Goal: Communication & Community: Share content

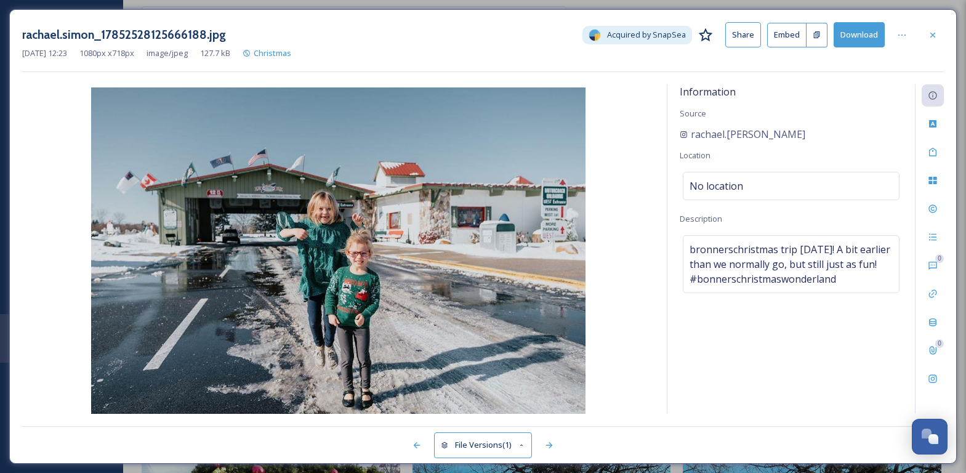
scroll to position [6135, 0]
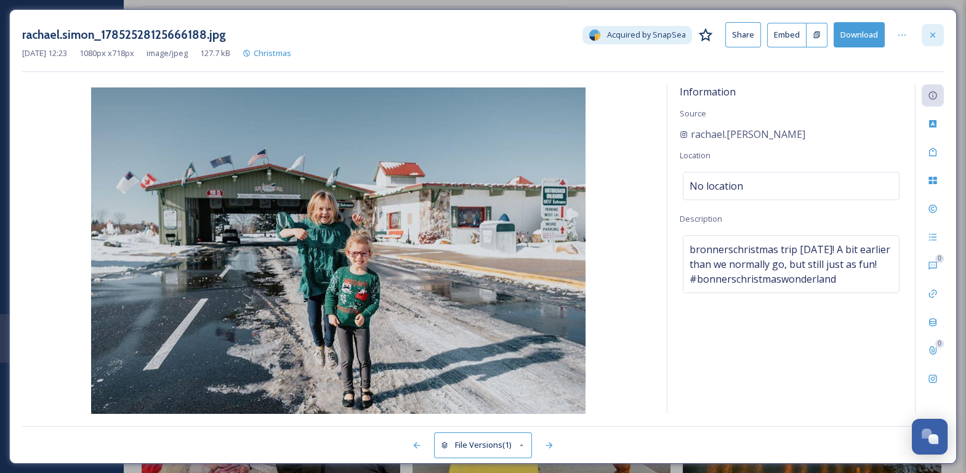
click at [932, 36] on icon at bounding box center [933, 35] width 10 height 10
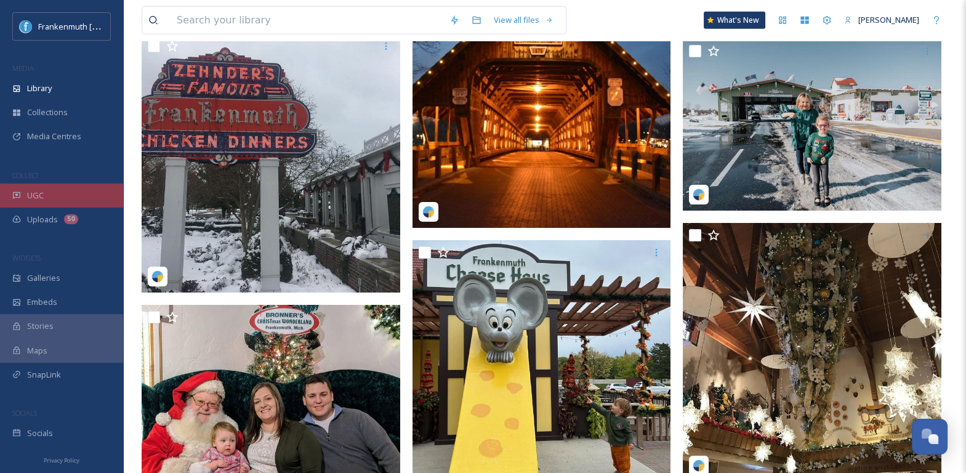
click at [60, 192] on div "UGC" at bounding box center [61, 195] width 123 height 24
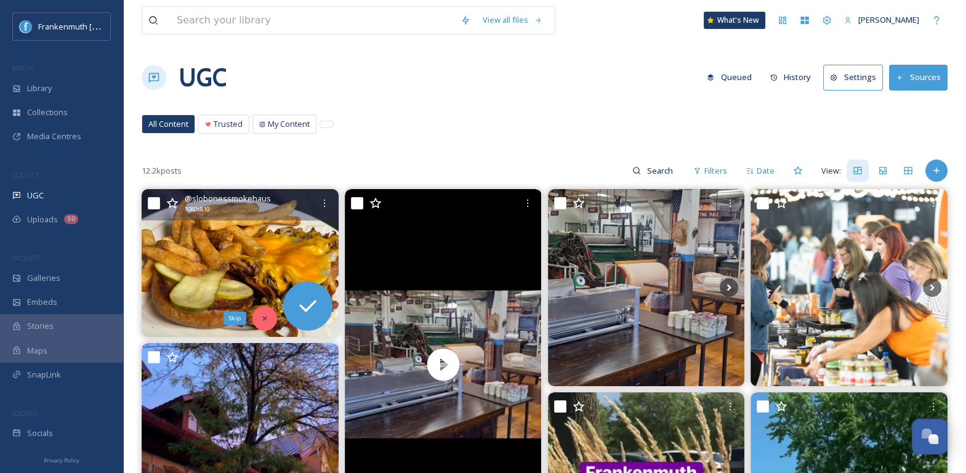
click at [260, 312] on div "Skip" at bounding box center [264, 318] width 25 height 25
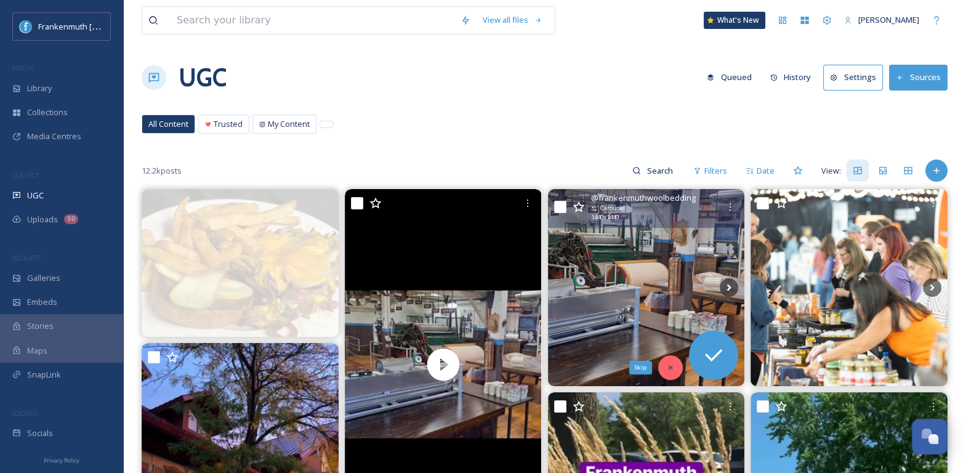
click at [675, 371] on div "Skip" at bounding box center [670, 367] width 25 height 25
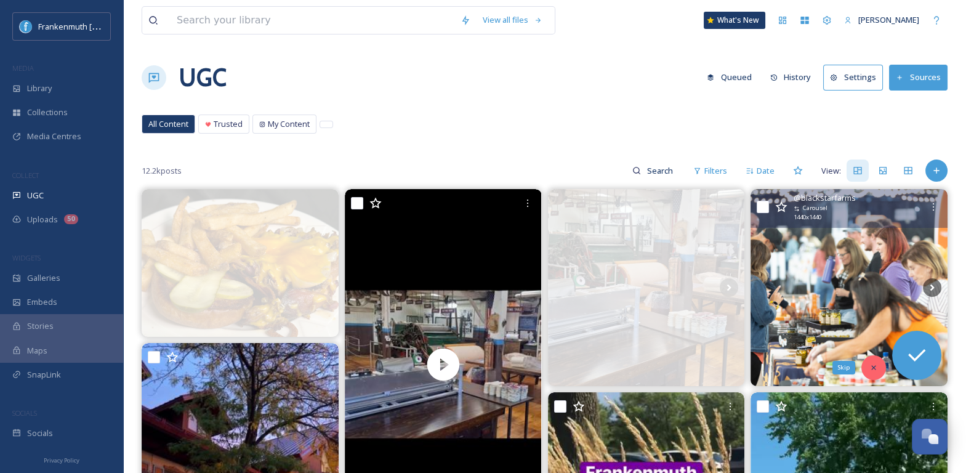
click at [871, 366] on icon at bounding box center [873, 367] width 9 height 9
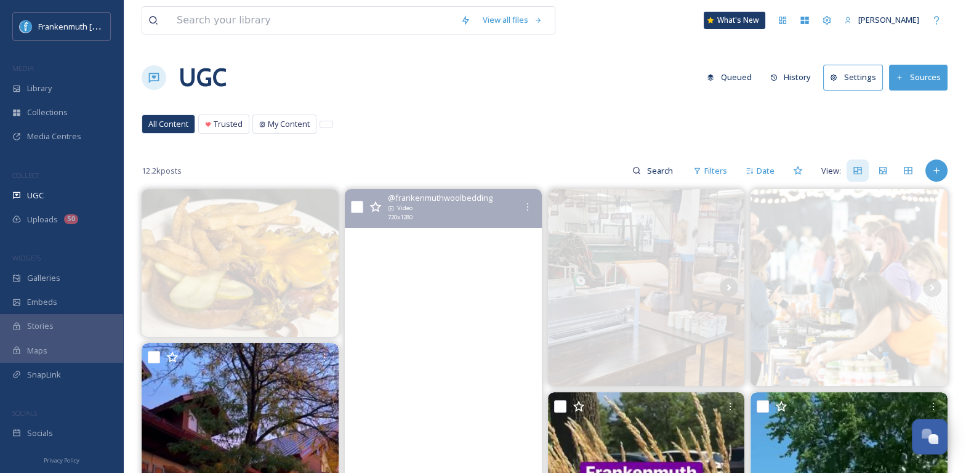
scroll to position [70, 0]
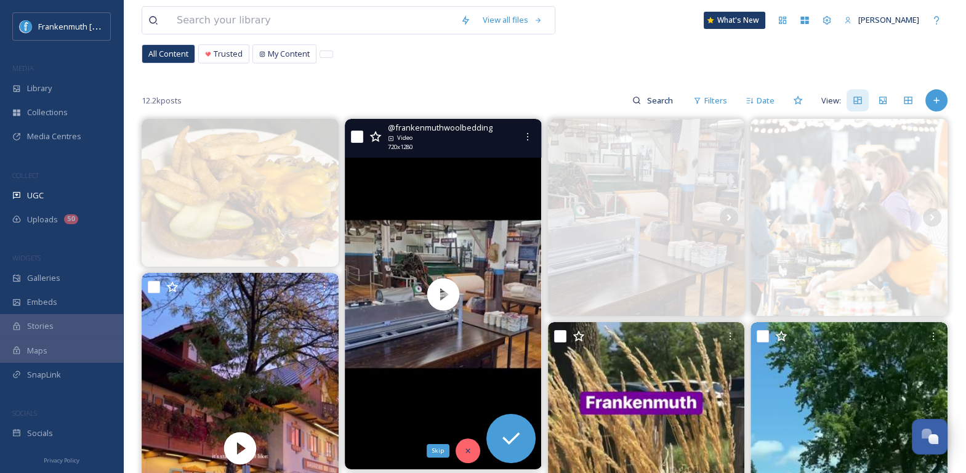
click at [467, 446] on icon at bounding box center [468, 450] width 9 height 9
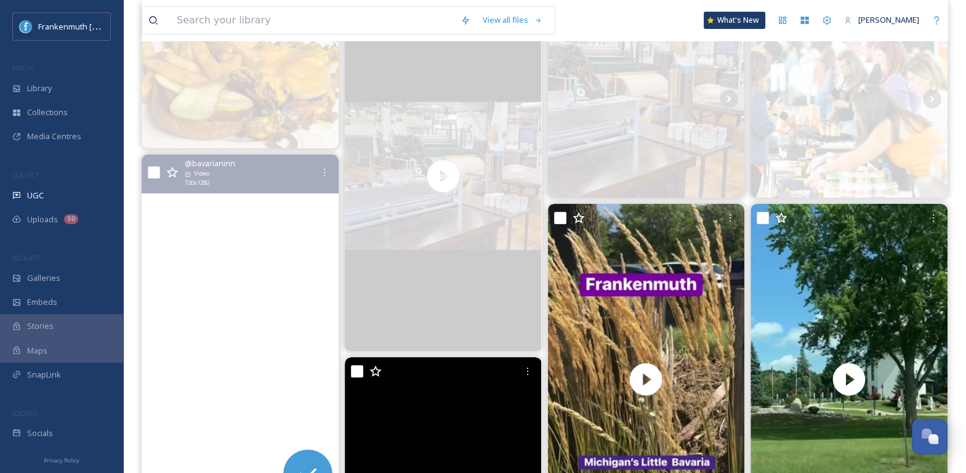
scroll to position [238, 0]
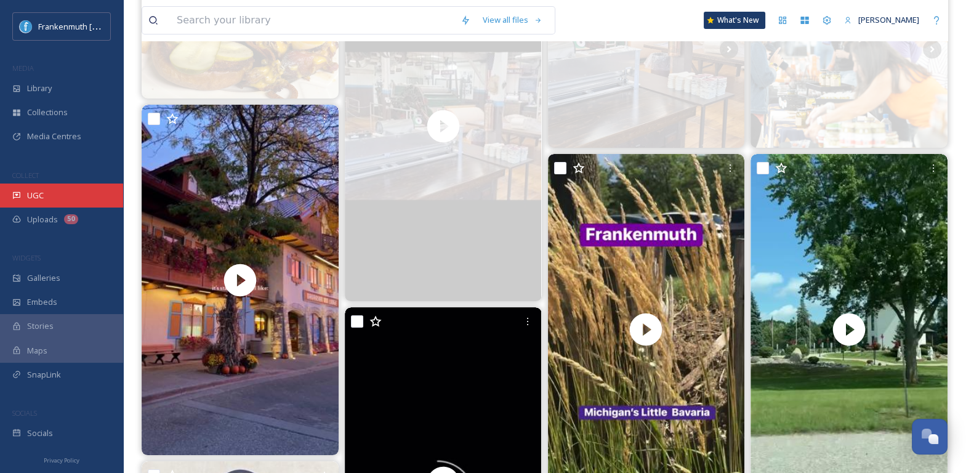
click at [40, 201] on div "UGC" at bounding box center [61, 195] width 123 height 24
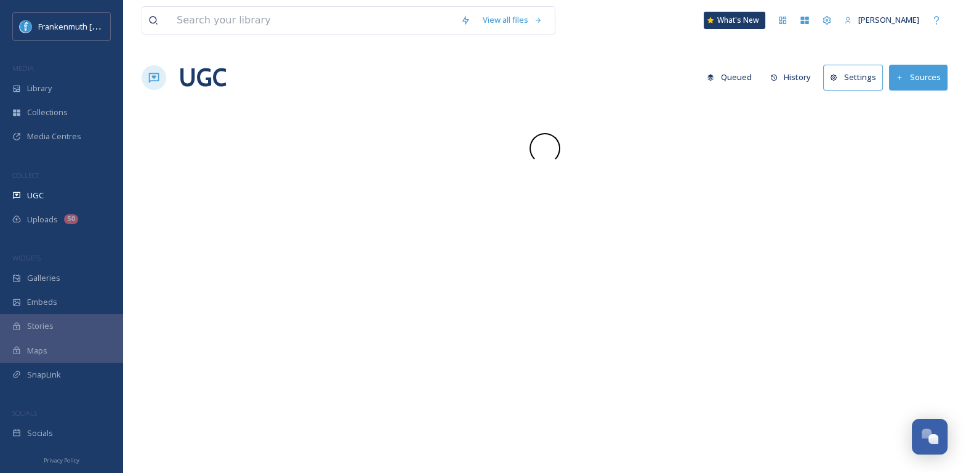
click at [40, 201] on div "UGC" at bounding box center [61, 195] width 123 height 24
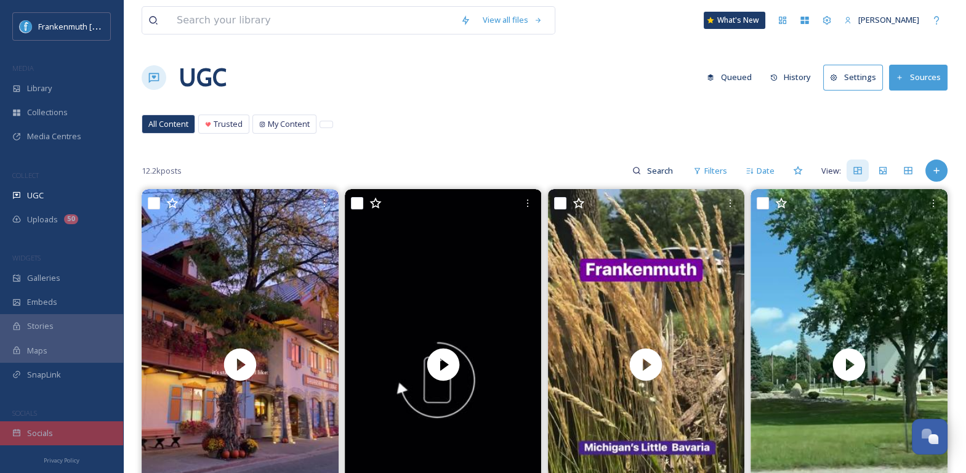
click at [57, 442] on div "Socials" at bounding box center [61, 433] width 123 height 24
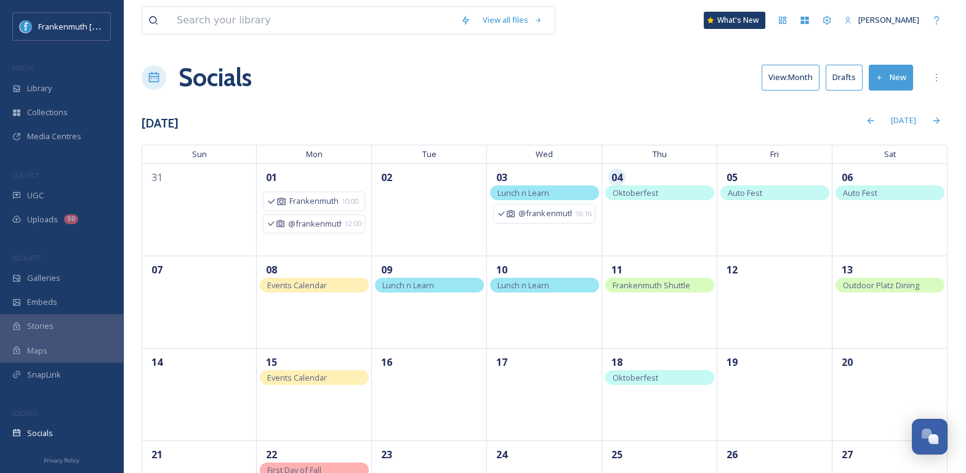
click at [894, 87] on button "New" at bounding box center [891, 77] width 44 height 25
click at [876, 104] on icon at bounding box center [876, 106] width 10 height 10
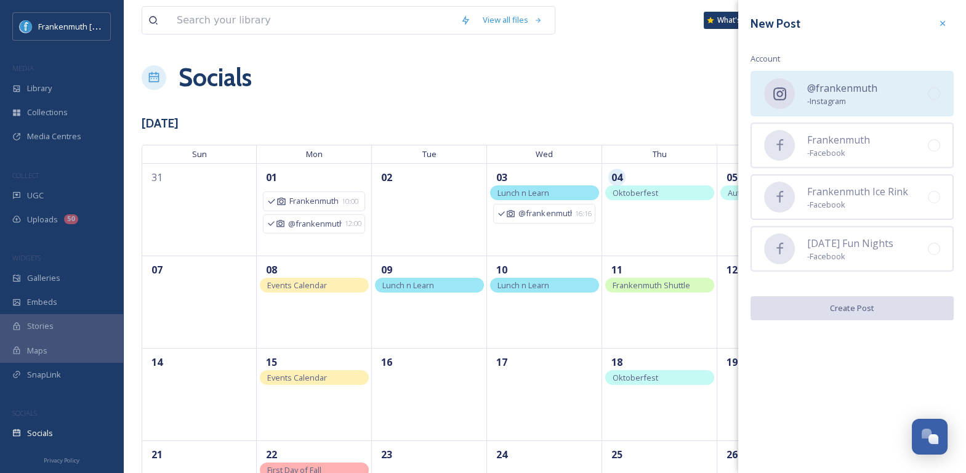
click at [837, 86] on span "@frankenmuth" at bounding box center [842, 88] width 70 height 15
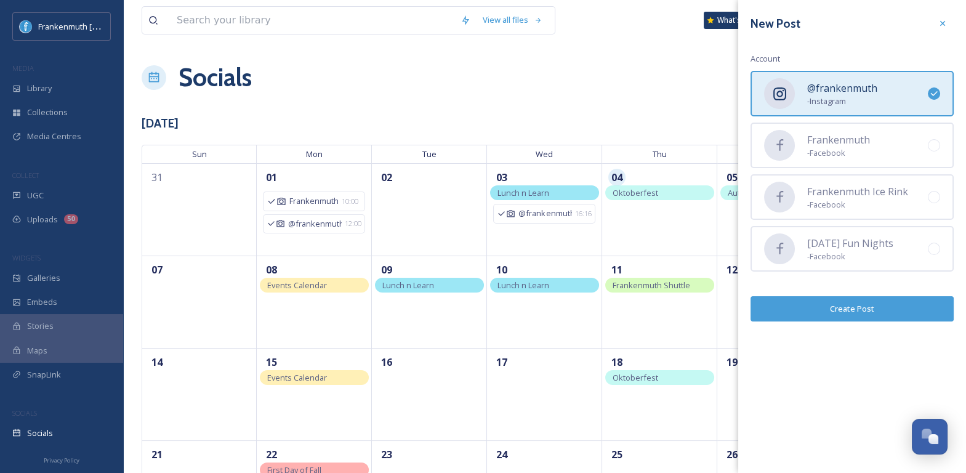
click at [874, 318] on button "Create Post" at bounding box center [852, 308] width 203 height 25
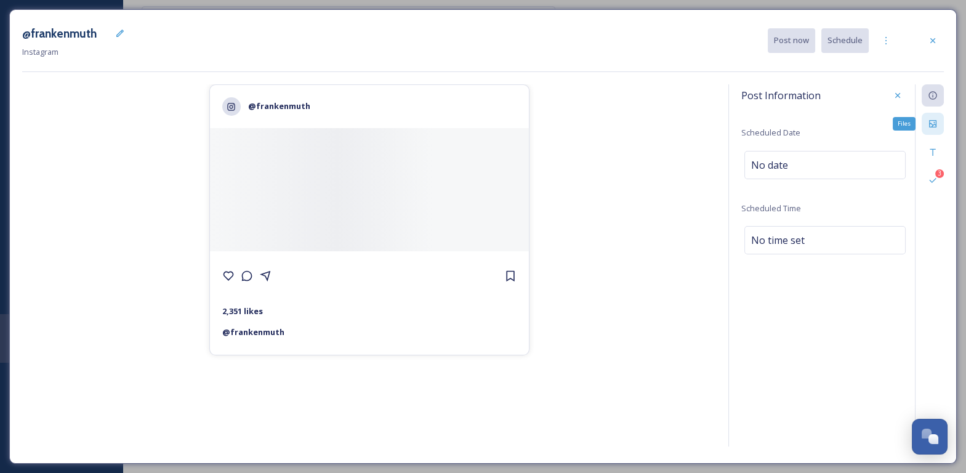
click at [941, 121] on div "Files" at bounding box center [933, 124] width 22 height 22
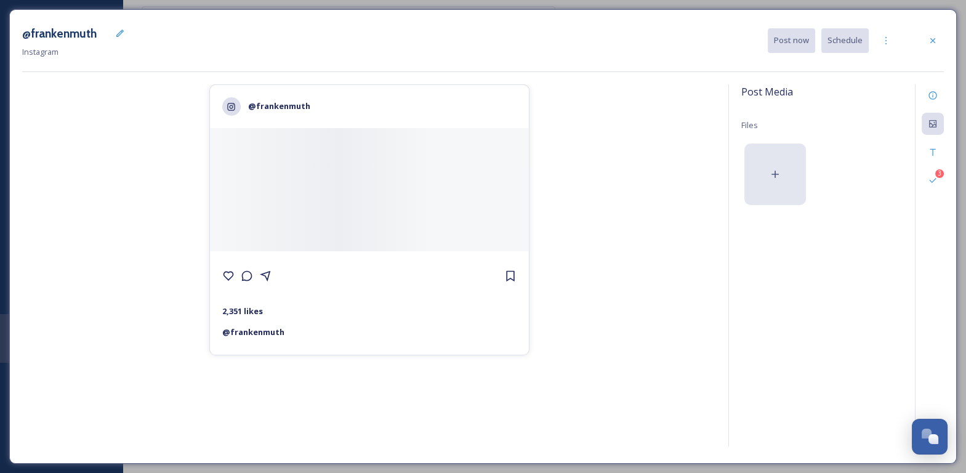
click at [796, 148] on div at bounding box center [775, 174] width 62 height 62
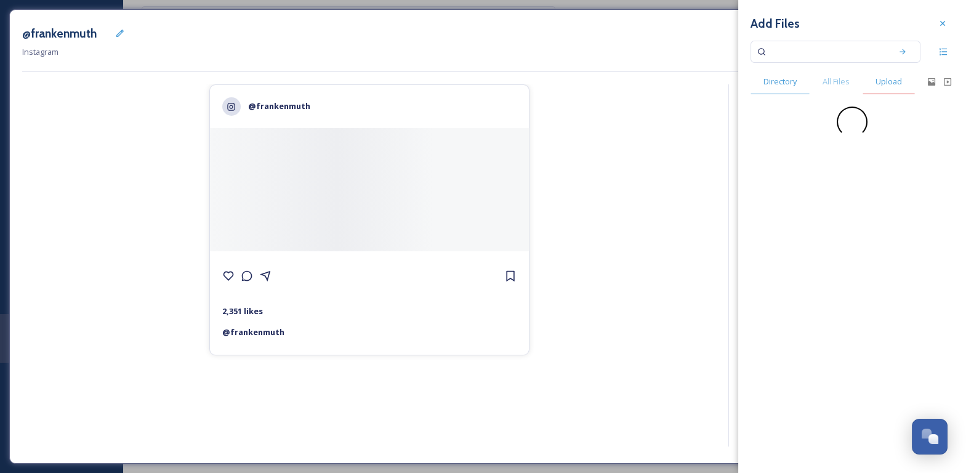
click at [890, 82] on span "Upload" at bounding box center [889, 82] width 26 height 12
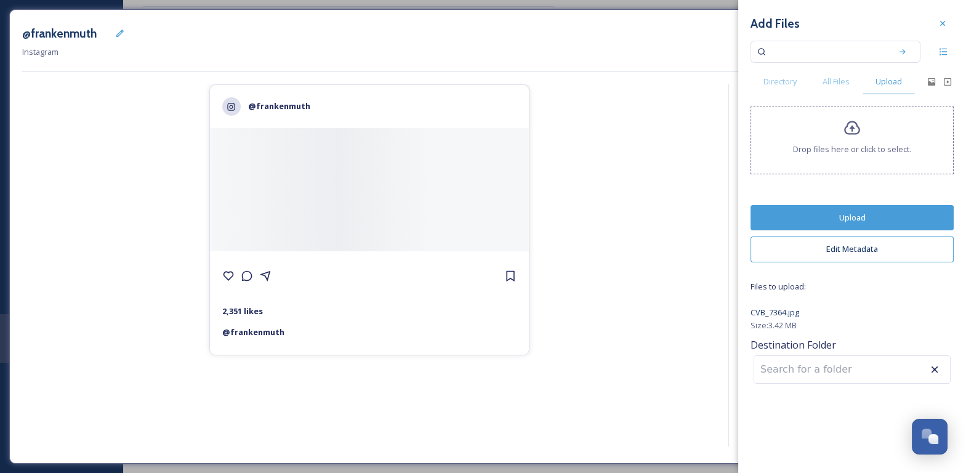
click at [887, 214] on button "Upload" at bounding box center [852, 217] width 203 height 25
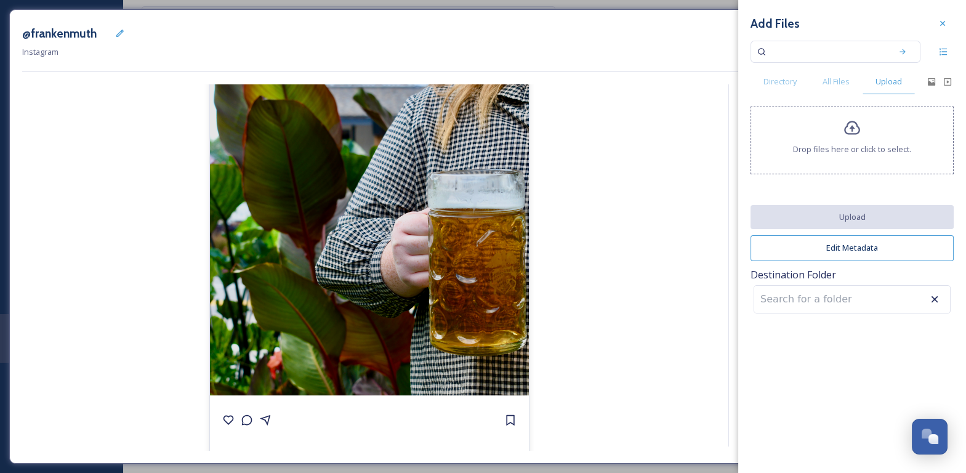
scroll to position [50, 0]
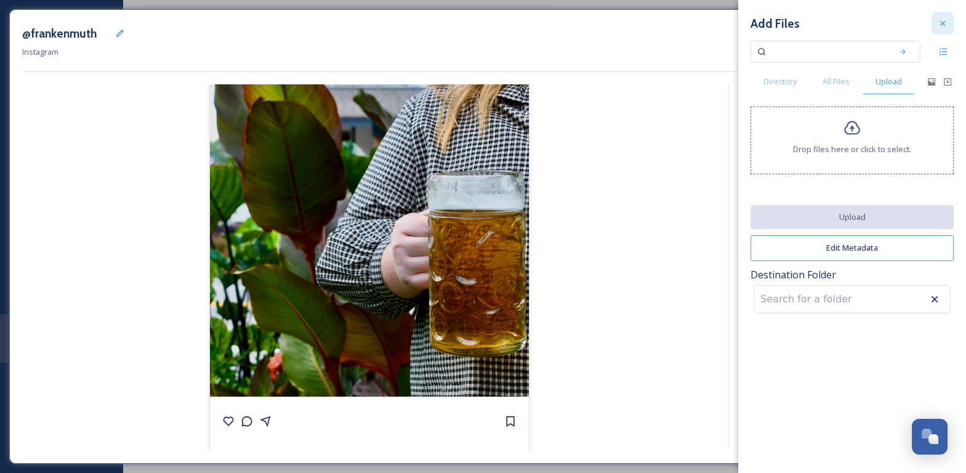
click at [940, 22] on icon at bounding box center [943, 23] width 10 height 10
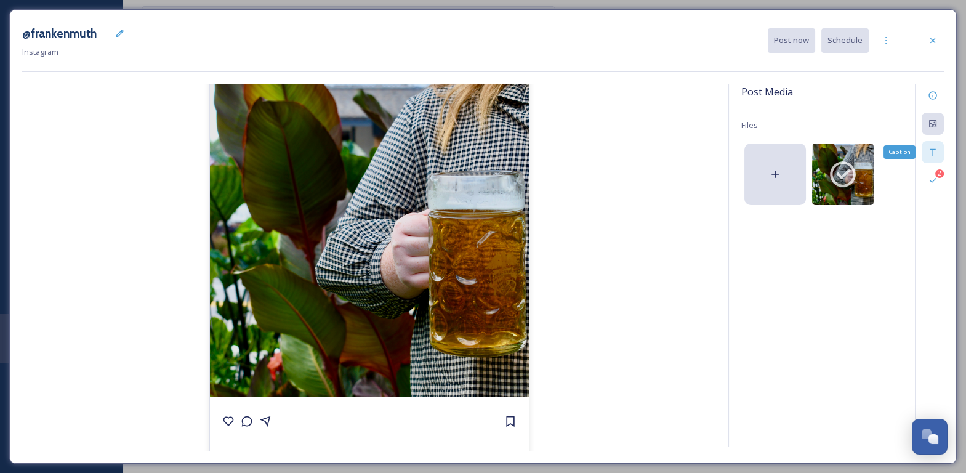
click at [932, 143] on div "Caption" at bounding box center [933, 152] width 22 height 22
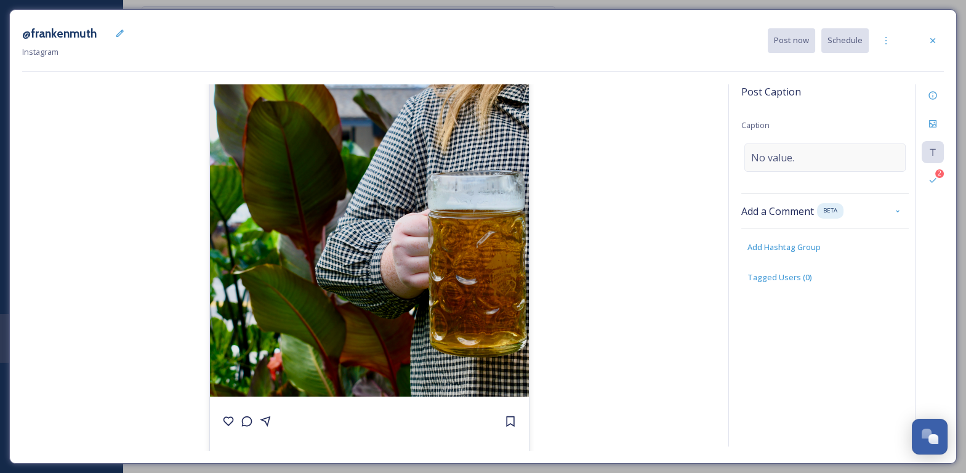
click at [839, 145] on div "No value." at bounding box center [824, 157] width 161 height 28
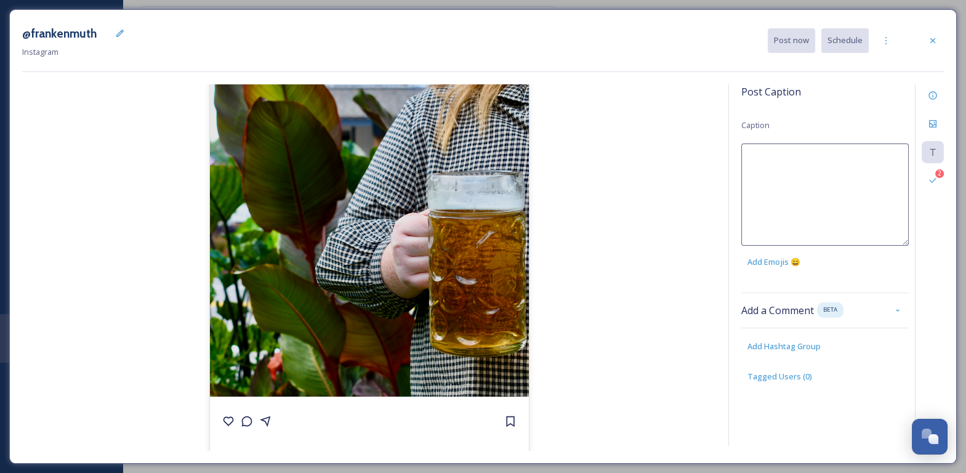
click at [839, 145] on textarea at bounding box center [824, 194] width 167 height 102
paste textarea "In just TWO weeks, the sights, sounds, and steins of Frankenmuth Oktoberfest re…"
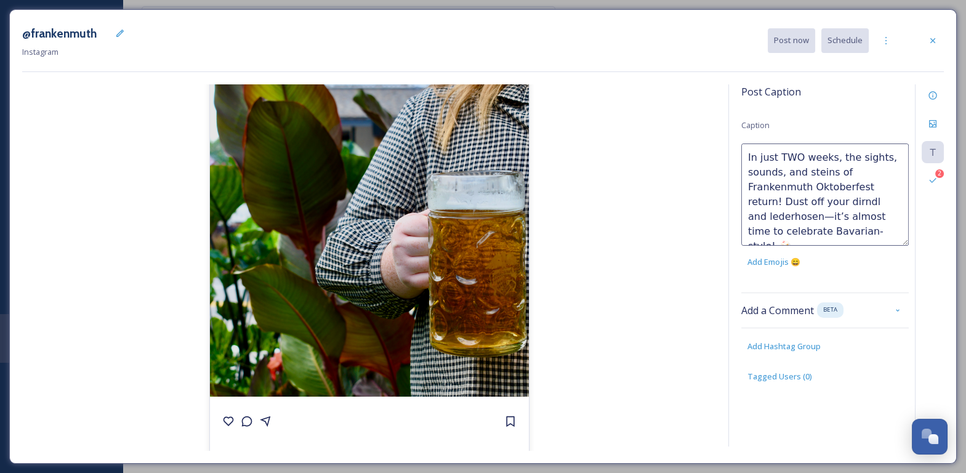
click at [804, 216] on textarea "In just TWO weeks, the sights, sounds, and steins of Frankenmuth Oktoberfest re…" at bounding box center [824, 194] width 167 height 102
drag, startPoint x: 789, startPoint y: 232, endPoint x: 853, endPoint y: 233, distance: 64.1
click at [853, 233] on textarea "In just TWO weeks, the sights, sounds, and steins of Frankenmuth Oktoberfest re…" at bounding box center [824, 194] width 167 height 102
type textarea "In just TWO weeks, the sights, sounds, and steins of Frankenmuth Oktoberfest re…"
click at [703, 190] on div "@frankenmuth 2,351 likes @ [PERSON_NAME]" at bounding box center [369, 267] width 694 height 366
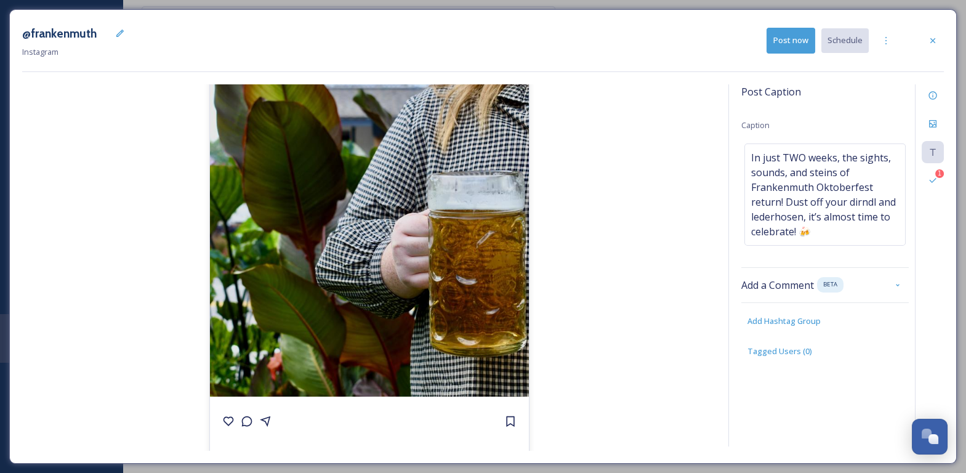
scroll to position [0, 0]
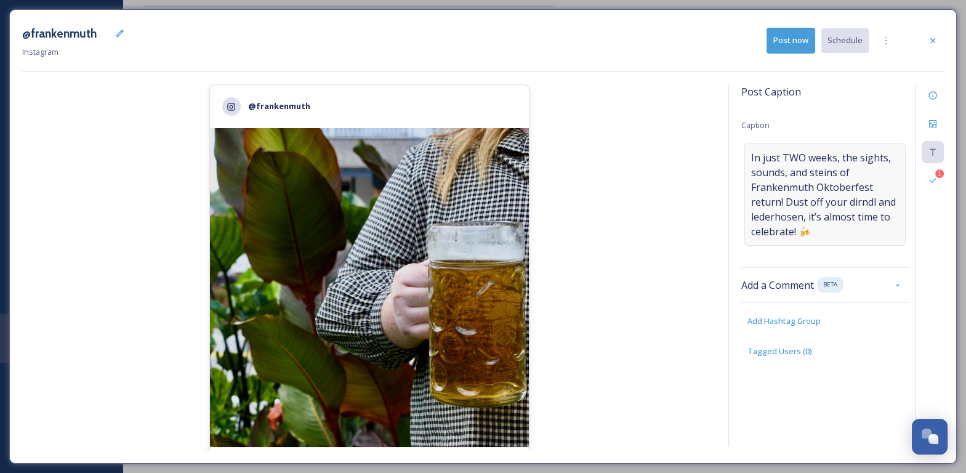
click at [809, 176] on span "In just TWO weeks, the sights, sounds, and steins of Frankenmuth Oktoberfest re…" at bounding box center [825, 194] width 148 height 89
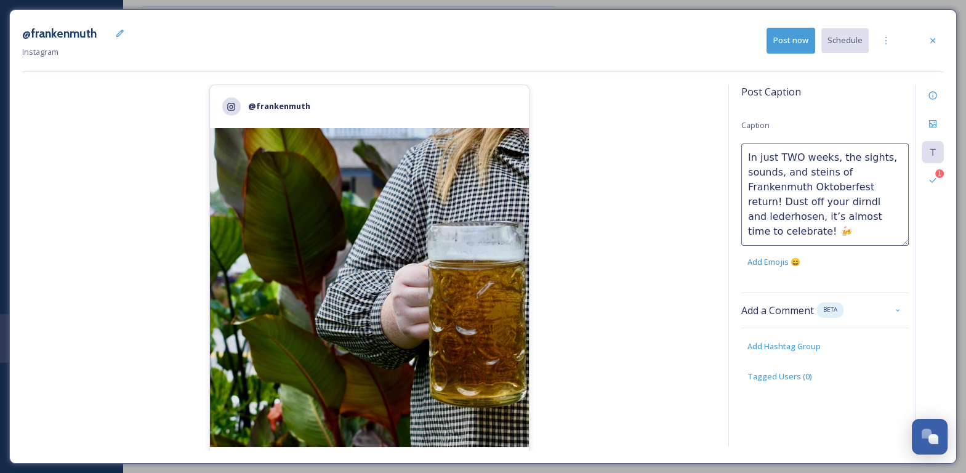
click at [897, 187] on textarea "In just TWO weeks, the sights, sounds, and steins of Frankenmuth Oktoberfest re…" at bounding box center [824, 194] width 167 height 102
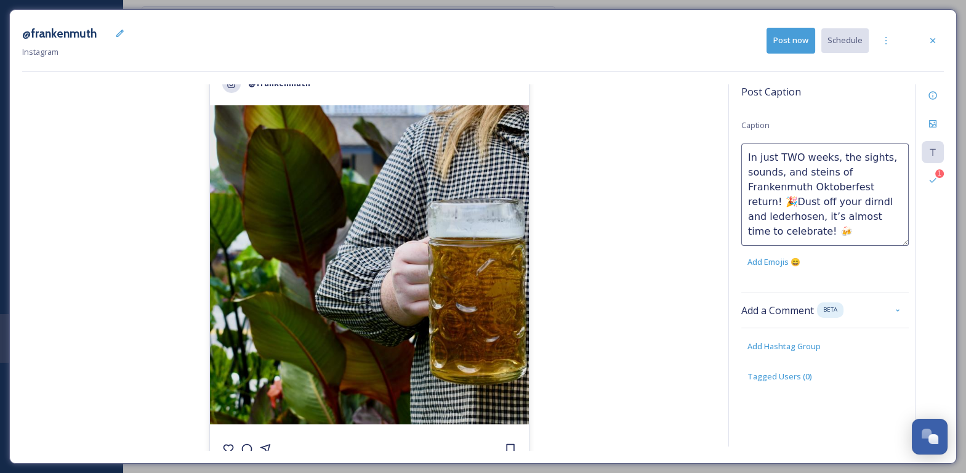
scroll to position [5, 0]
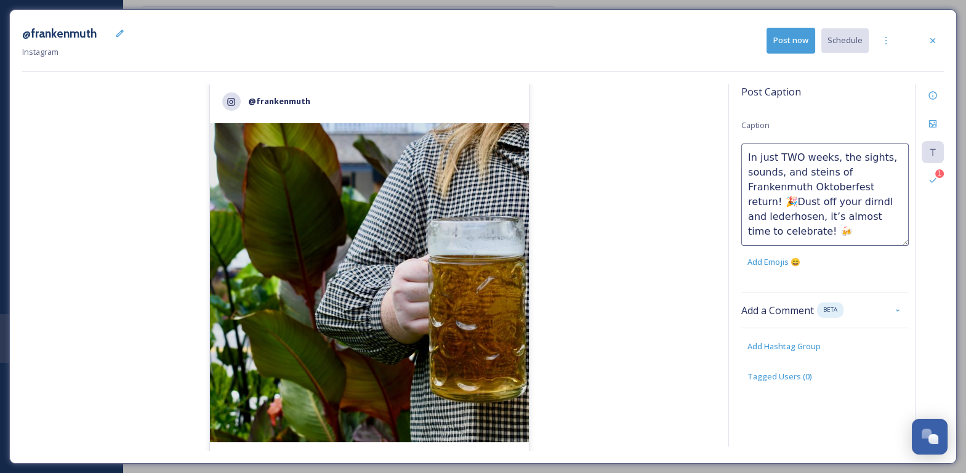
type textarea "In just TWO weeks, the sights, sounds, and steins of Frankenmuth Oktoberfest re…"
click at [843, 134] on div "Post Caption Caption In just TWO weeks, the sights, sounds, and steins of Frank…" at bounding box center [824, 245] width 167 height 323
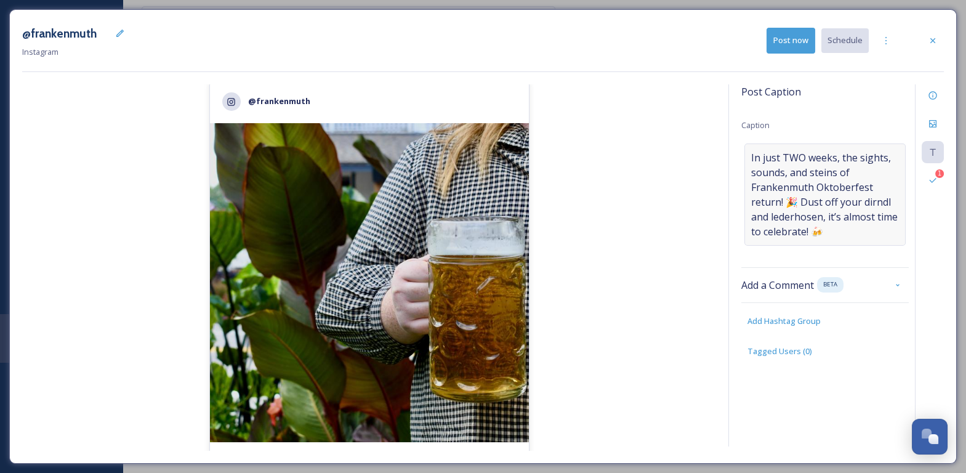
click at [833, 230] on span "In just TWO weeks, the sights, sounds, and steins of Frankenmuth Oktoberfest re…" at bounding box center [825, 194] width 148 height 89
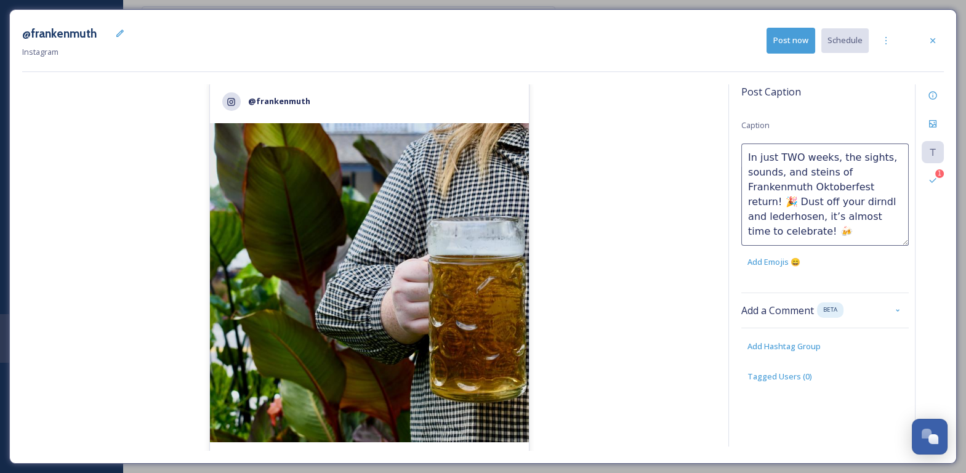
click at [833, 230] on textarea "In just TWO weeks, the sights, sounds, and steins of Frankenmuth Oktoberfest re…" at bounding box center [824, 194] width 167 height 102
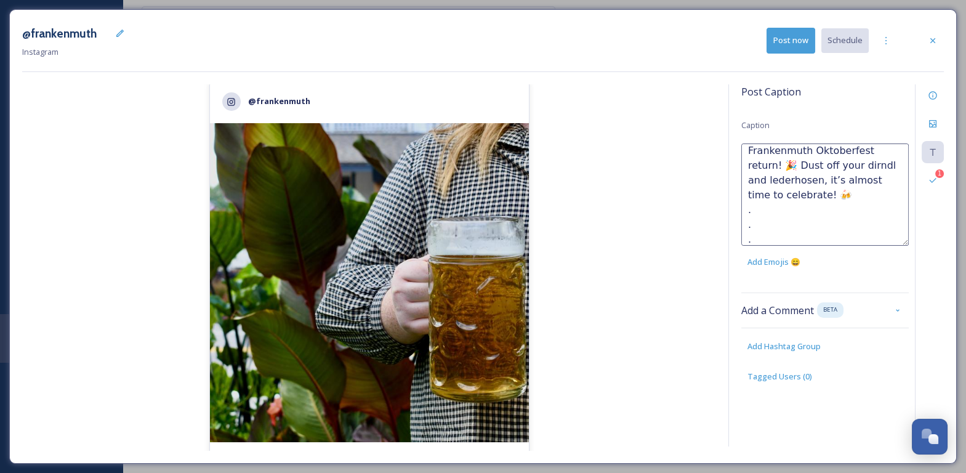
scroll to position [51, 0]
type textarea "In just TWO weeks, the sights, sounds, and steins of Frankenmuth Oktoberfest re…"
click at [710, 180] on div "@frankenmuth 2,351 likes @ frankenmuth In just TWO weeks, the sights, sounds, a…" at bounding box center [369, 267] width 694 height 366
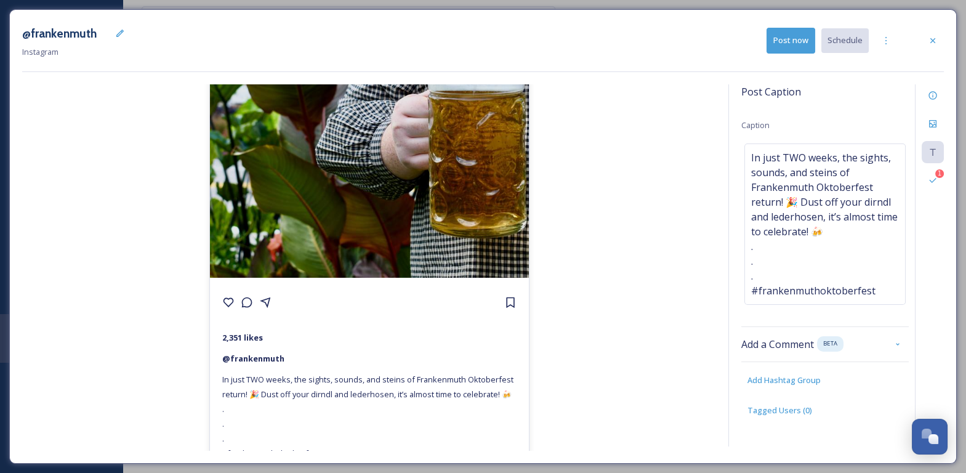
scroll to position [188, 0]
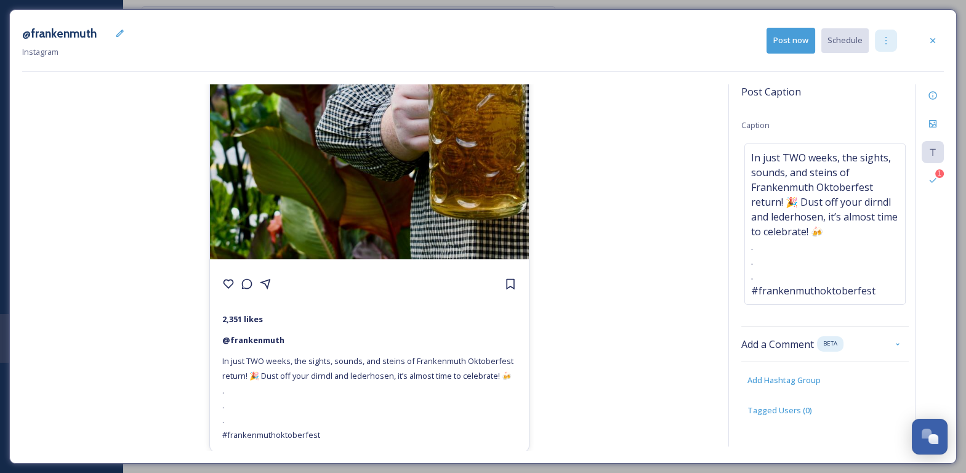
click at [888, 49] on div at bounding box center [886, 41] width 22 height 22
click at [877, 70] on span "Duplicate Post" at bounding box center [863, 68] width 53 height 12
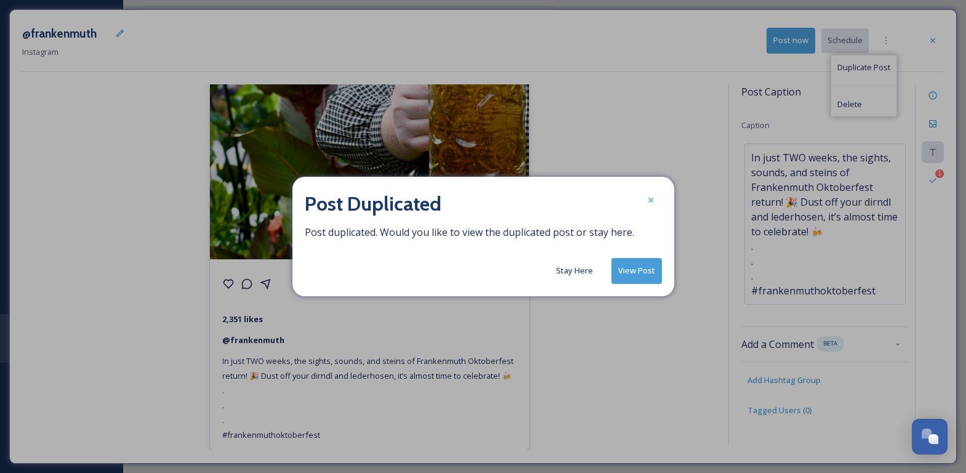
click at [590, 279] on button "Stay Here" at bounding box center [574, 271] width 49 height 24
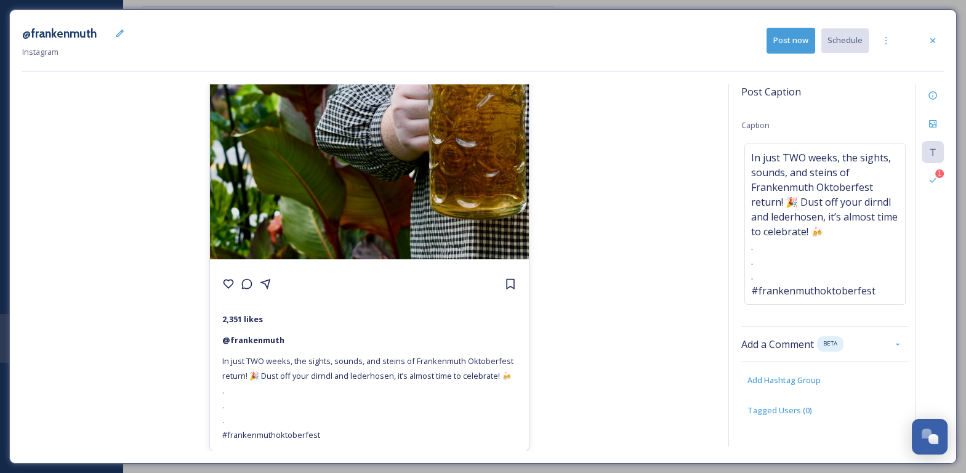
click at [796, 36] on button "Post now" at bounding box center [791, 40] width 49 height 25
click at [933, 42] on icon at bounding box center [933, 41] width 10 height 10
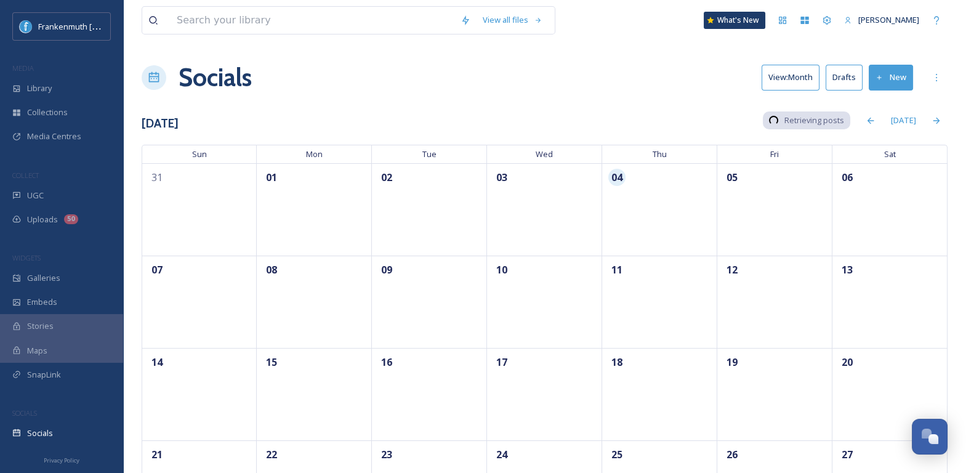
click at [845, 86] on button "Drafts" at bounding box center [844, 77] width 37 height 25
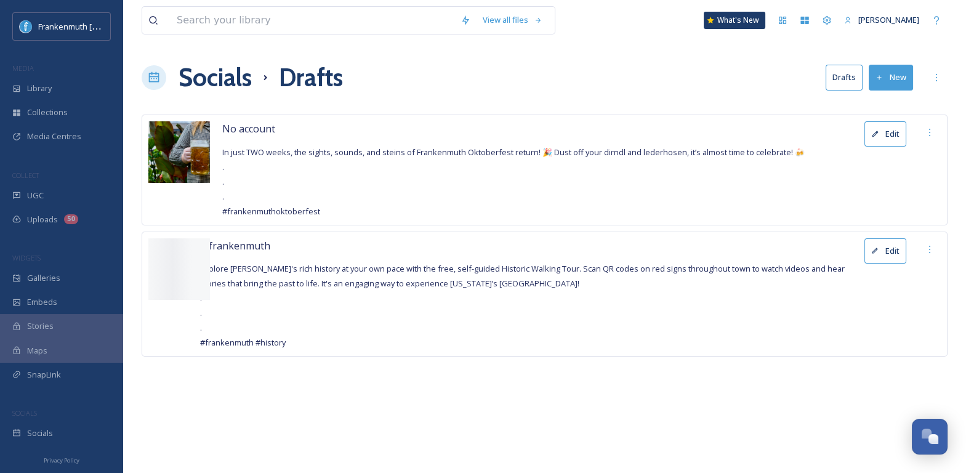
click at [884, 140] on button "Edit" at bounding box center [886, 133] width 42 height 25
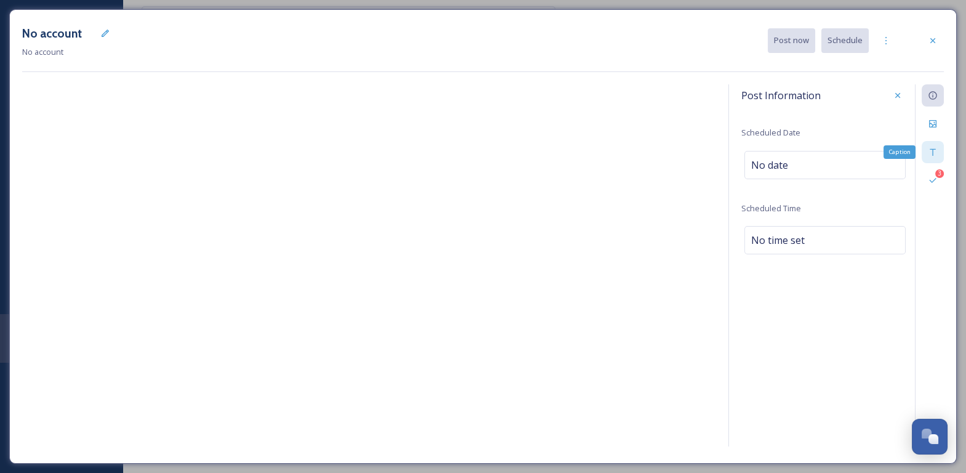
click at [933, 156] on icon at bounding box center [933, 152] width 10 height 10
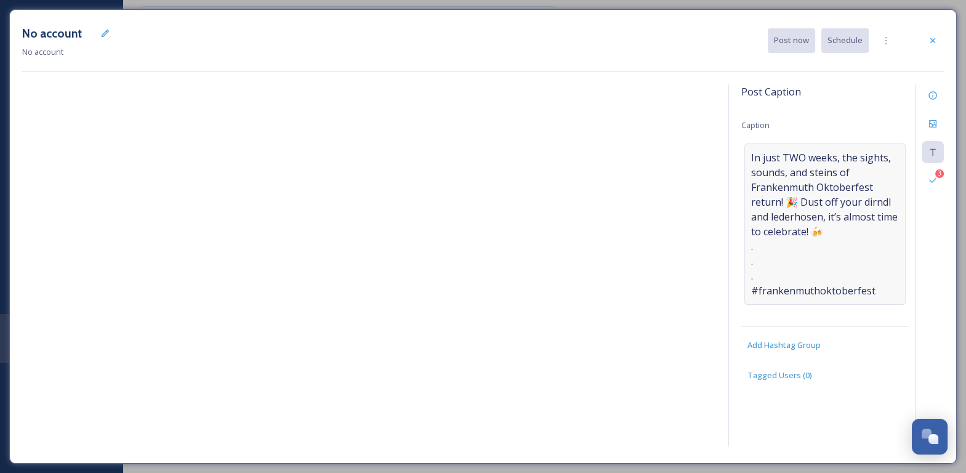
click at [838, 204] on span "In just TWO weeks, the sights, sounds, and steins of Frankenmuth Oktoberfest re…" at bounding box center [825, 224] width 148 height 148
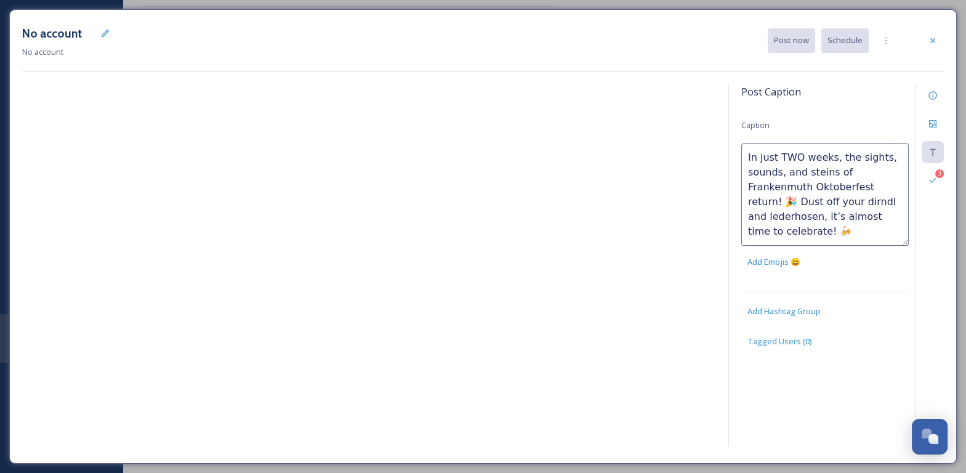
scroll to position [59, 0]
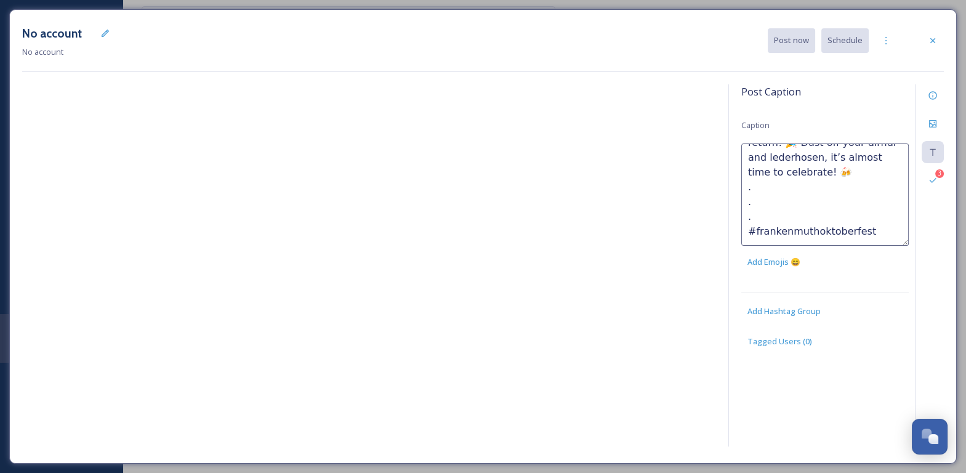
drag, startPoint x: 855, startPoint y: 231, endPoint x: 734, endPoint y: 190, distance: 127.3
click at [734, 190] on div "Post Caption Caption In just TWO weeks, the sights, sounds, and steins of Frank…" at bounding box center [836, 265] width 216 height 362
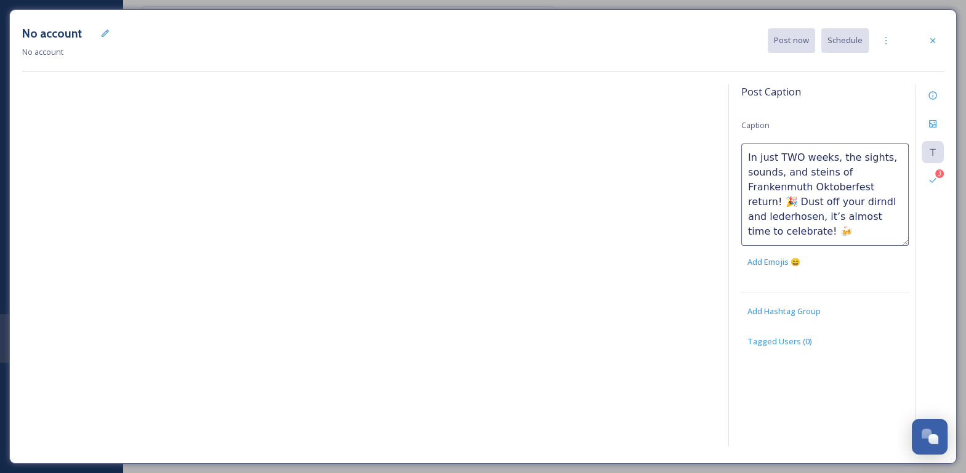
scroll to position [7, 0]
type textarea "In just TWO weeks, the sights, sounds, and steins of Frankenmuth Oktoberfest re…"
click at [107, 31] on icon at bounding box center [105, 33] width 10 height 10
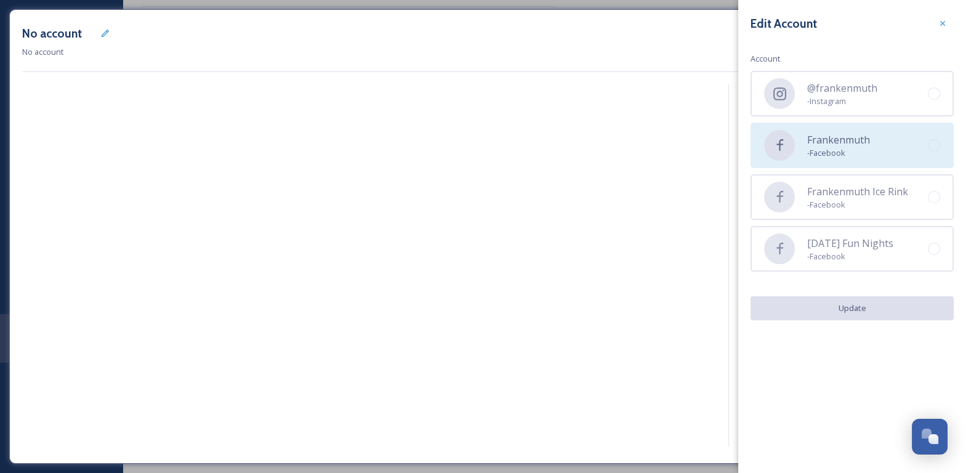
click at [860, 159] on div "Frankenmuth - Facebook" at bounding box center [852, 146] width 203 height 46
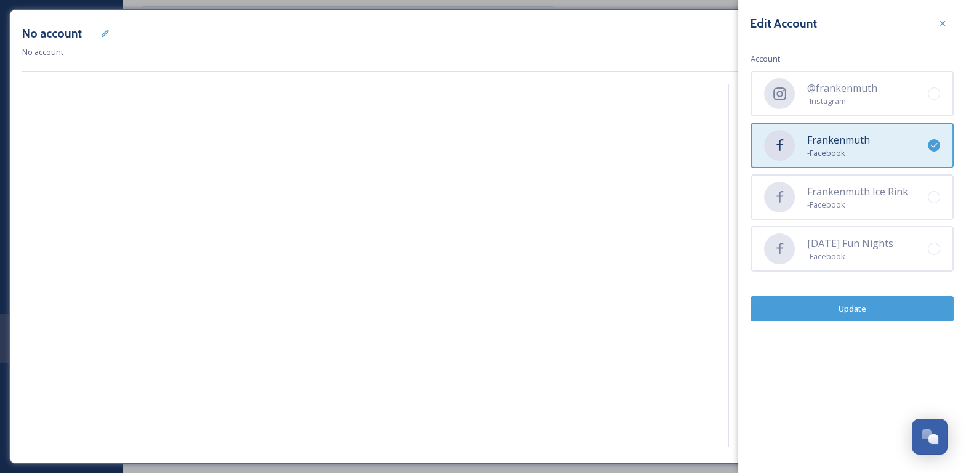
click at [884, 305] on button "Update" at bounding box center [852, 308] width 203 height 25
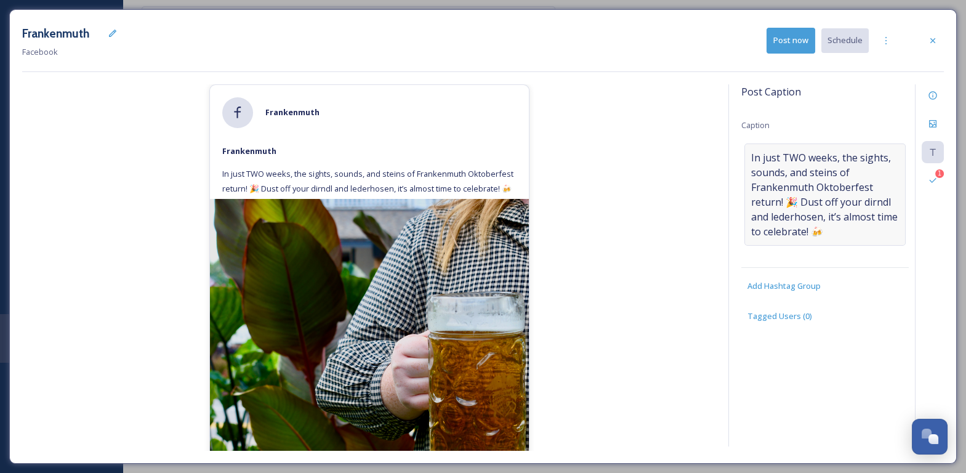
click at [784, 237] on span "In just TWO weeks, the sights, sounds, and steins of Frankenmuth Oktoberfest re…" at bounding box center [825, 194] width 148 height 89
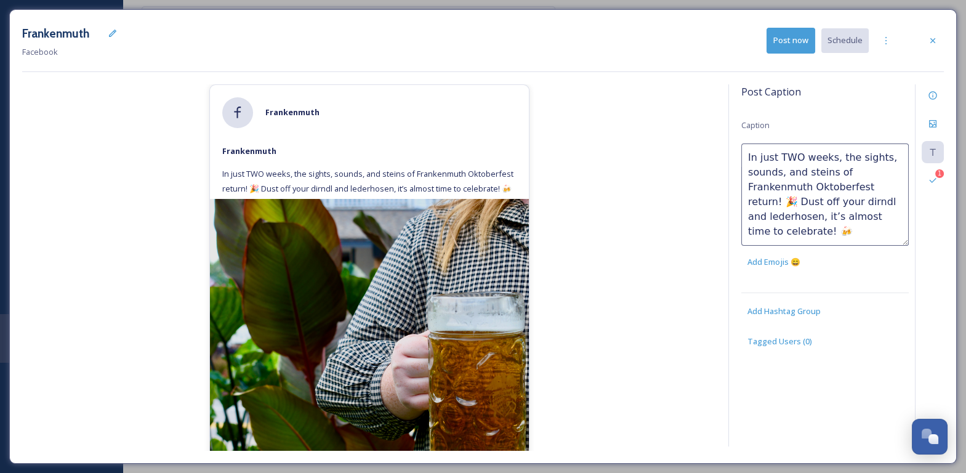
click at [820, 234] on textarea "In just TWO weeks, the sights, sounds, and steins of Frankenmuth Oktoberfest re…" at bounding box center [824, 194] width 167 height 102
paste textarea "[URL][DOMAIN_NAME]"
type textarea "In just TWO weeks, the sights, sounds, and steins of Frankenmuth Oktoberfest re…"
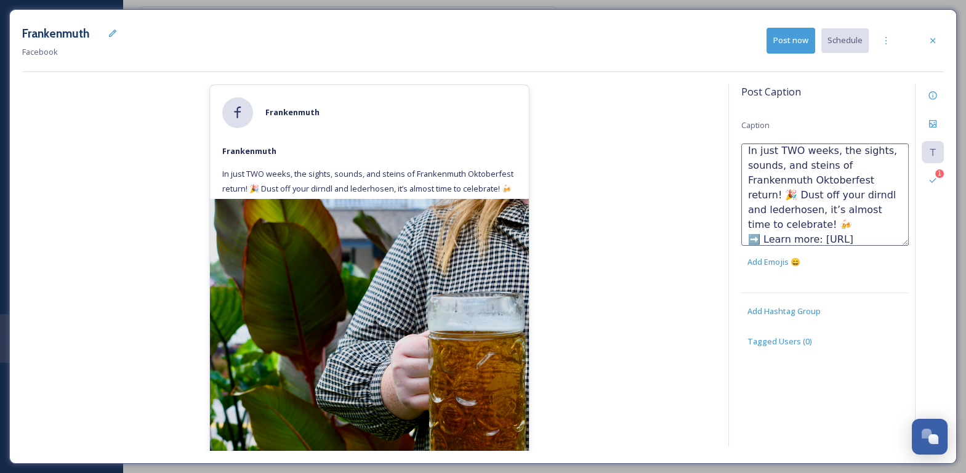
scroll to position [36, 0]
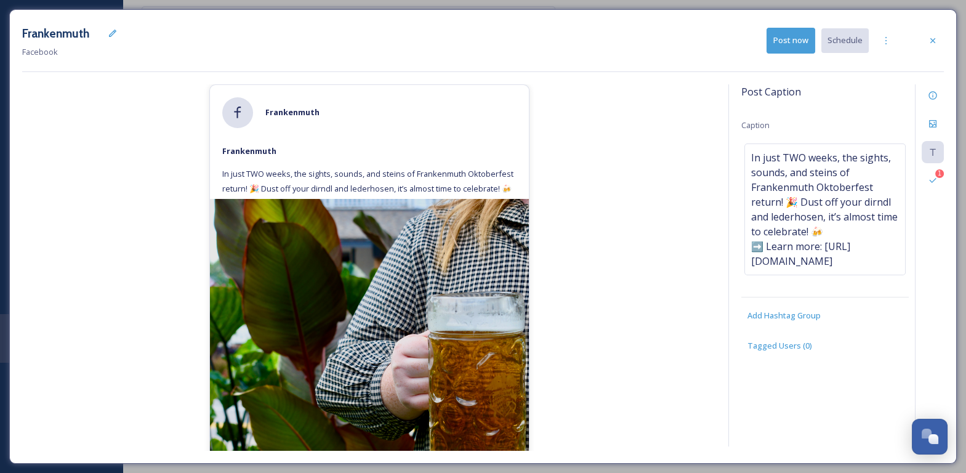
click at [698, 254] on div "[PERSON_NAME] In just TWO weeks, the sights, sounds, and steins of Frankenmuth …" at bounding box center [369, 267] width 694 height 366
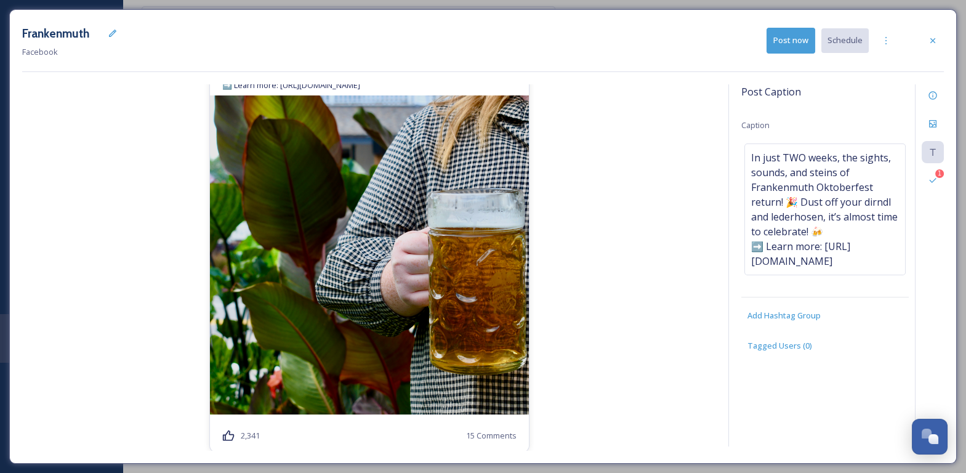
scroll to position [0, 0]
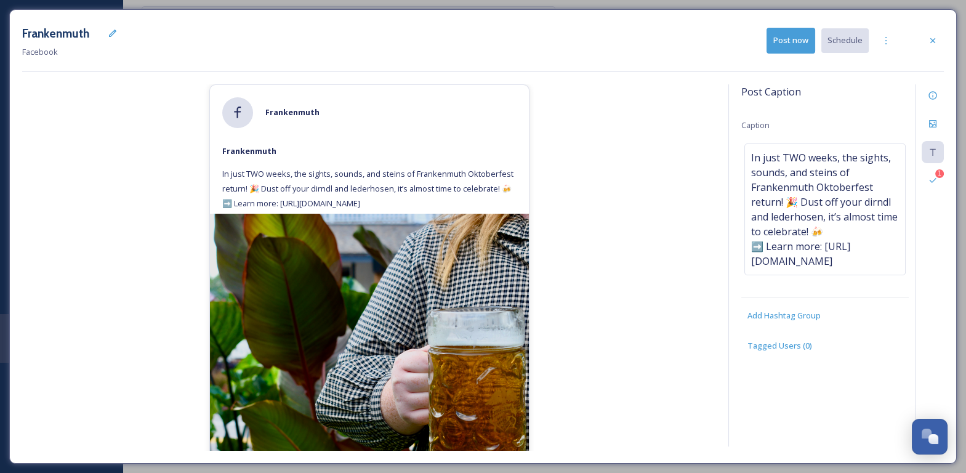
click at [793, 43] on button "Post now" at bounding box center [791, 40] width 49 height 25
click at [933, 37] on icon at bounding box center [933, 41] width 10 height 10
